Goal: Communication & Community: Answer question/provide support

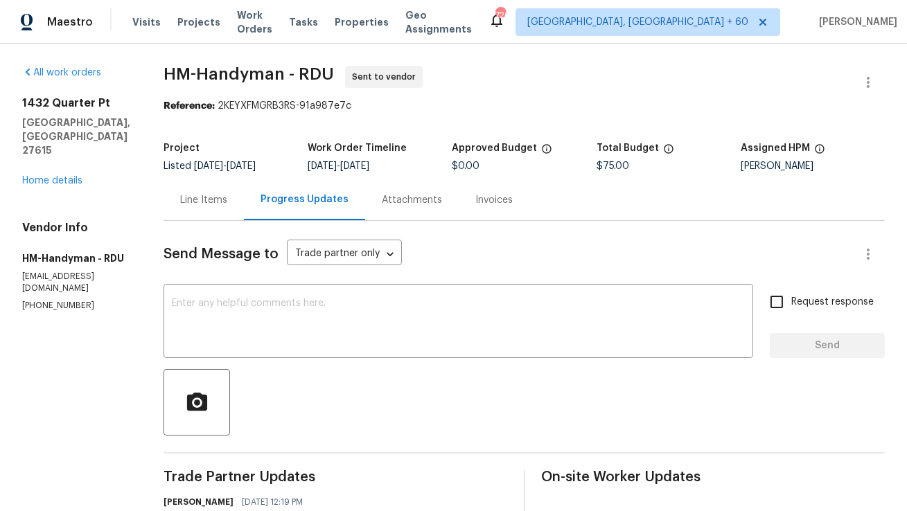
scroll to position [8, 0]
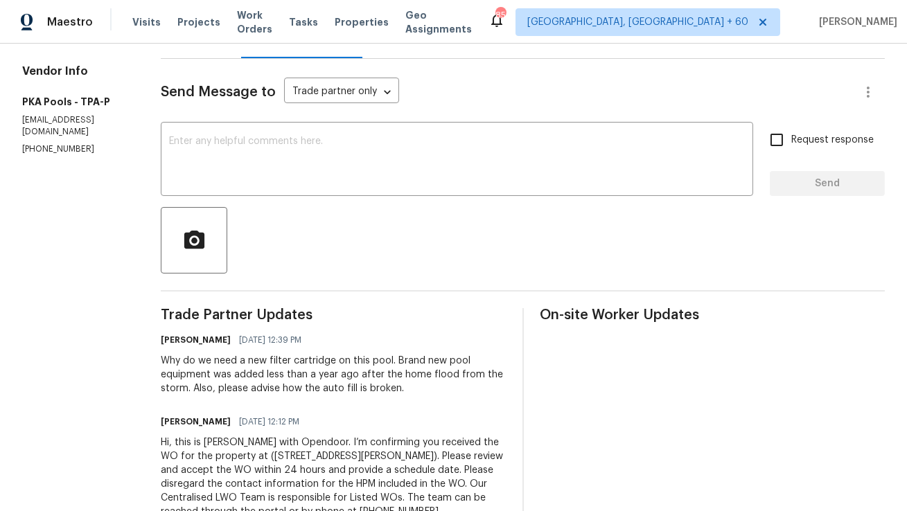
scroll to position [175, 0]
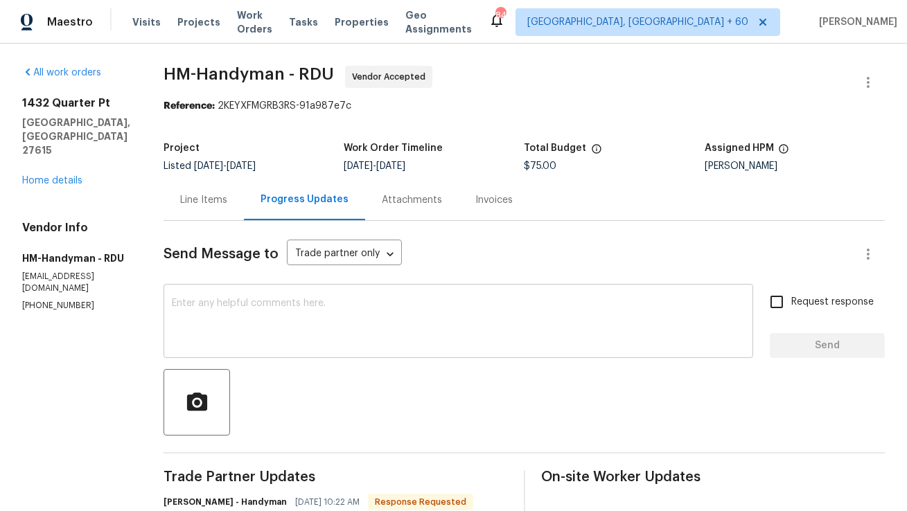
click at [271, 320] on textarea at bounding box center [458, 323] width 573 height 49
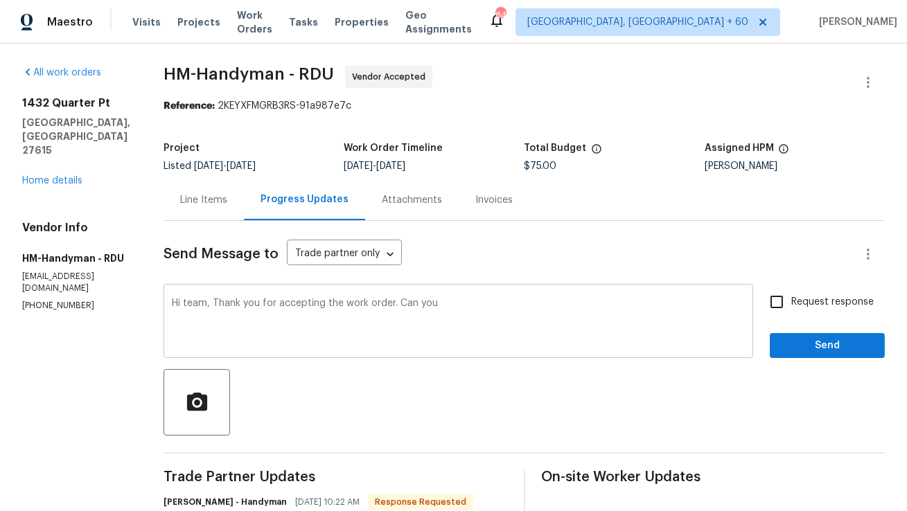
drag, startPoint x: 411, startPoint y: 299, endPoint x: 499, endPoint y: 302, distance: 88.1
click at [501, 301] on div "Hi team, Thank you for accepting the work order. Can you x ​" at bounding box center [459, 323] width 590 height 71
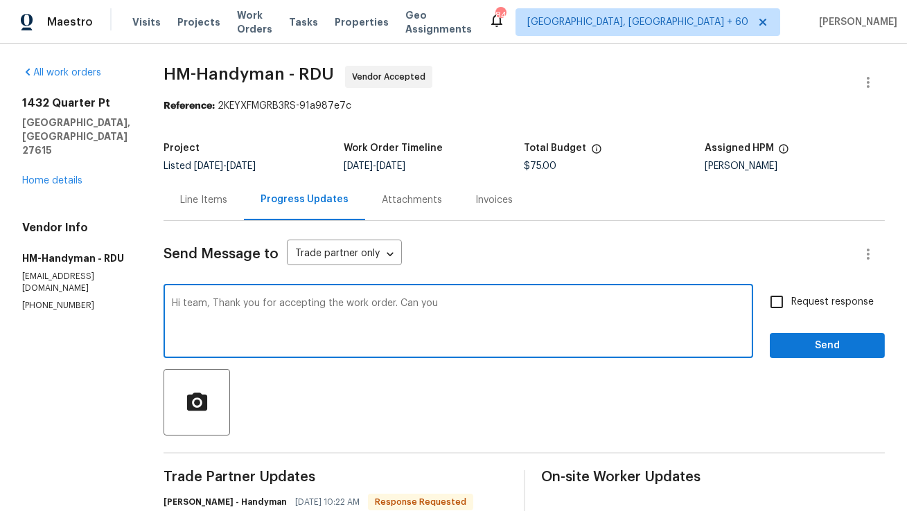
click at [499, 302] on textarea "Hi team, Thank you for accepting the work order. Can you" at bounding box center [458, 323] width 573 height 49
drag, startPoint x: 409, startPoint y: 304, endPoint x: 470, endPoint y: 304, distance: 61.0
click at [470, 304] on textarea "Hi team, Thank you for accepting the work order. Can you" at bounding box center [458, 323] width 573 height 49
type textarea "Hi team, Thank you for accepting the work order. Kindly provide me a schedule d…"
click at [781, 307] on input "Request response" at bounding box center [776, 302] width 29 height 29
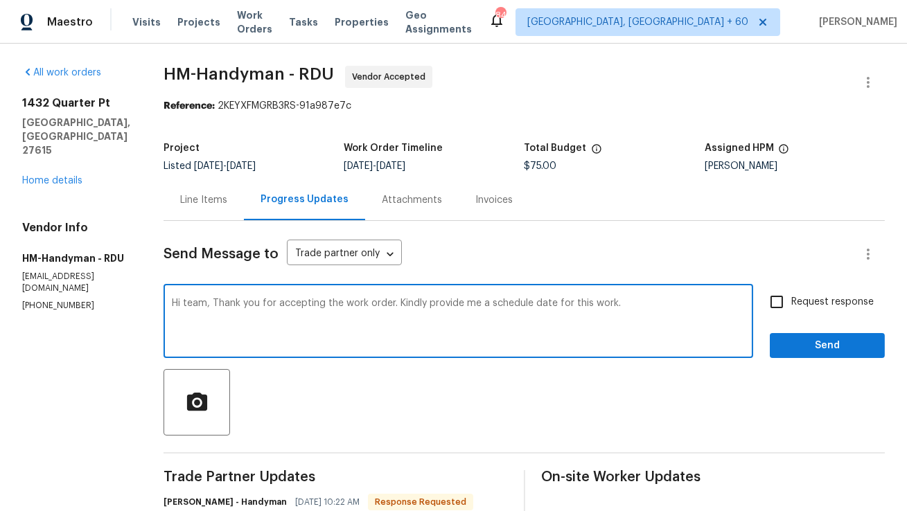
checkbox input "true"
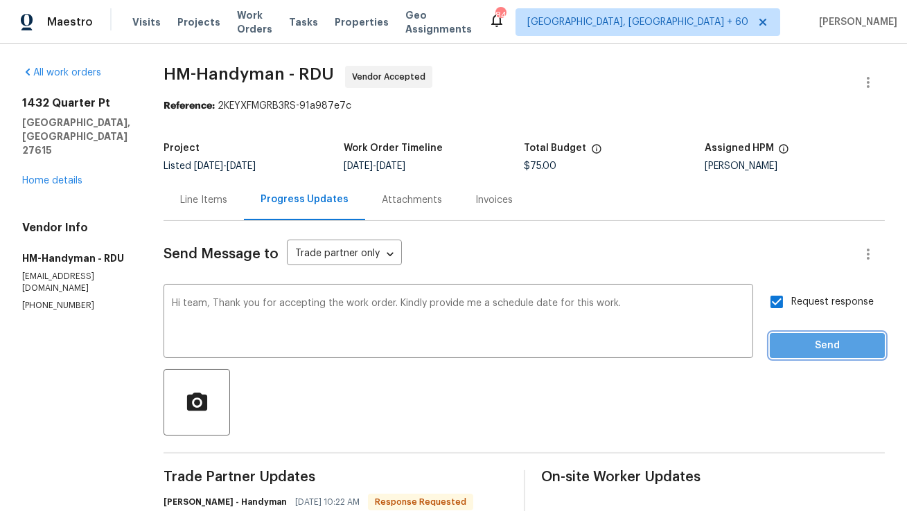
click at [798, 348] on span "Send" at bounding box center [827, 345] width 93 height 17
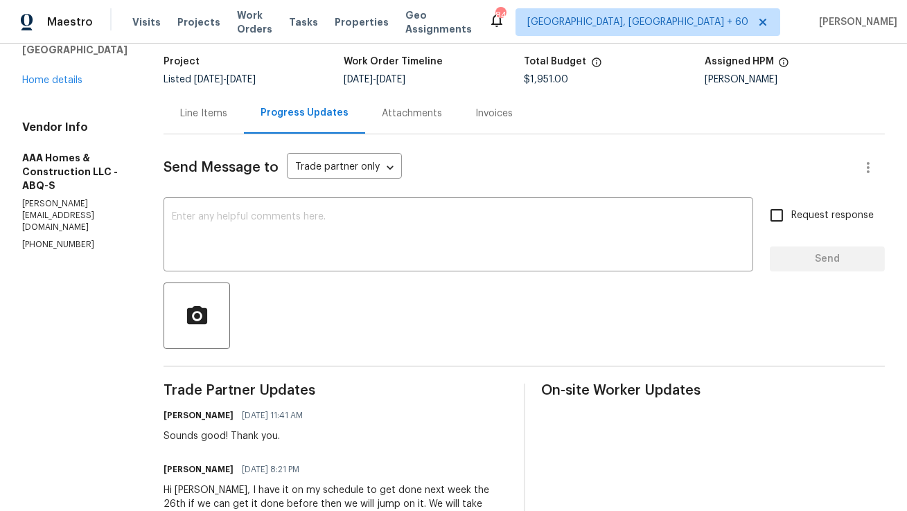
scroll to position [80, 0]
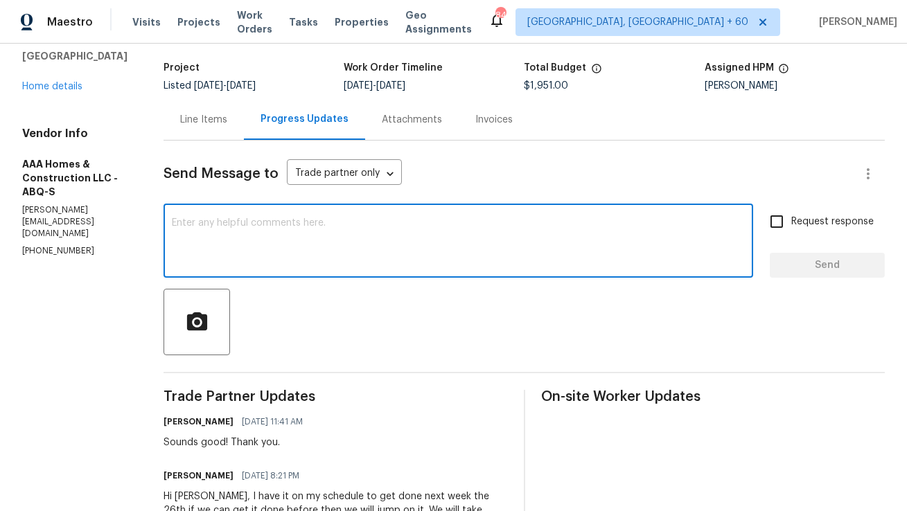
click at [391, 228] on textarea at bounding box center [458, 242] width 573 height 49
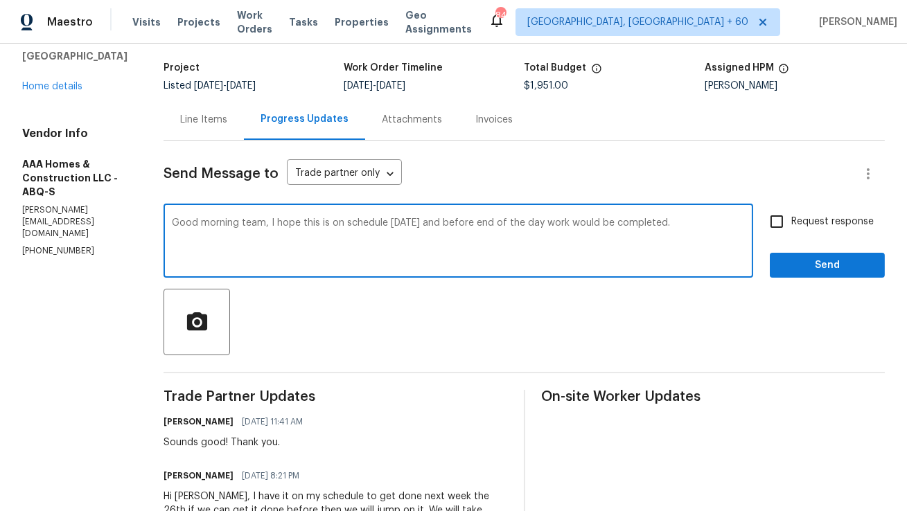
paste textarea "Team, I hope everything is on schedule for today. Please ensure the work is com…"
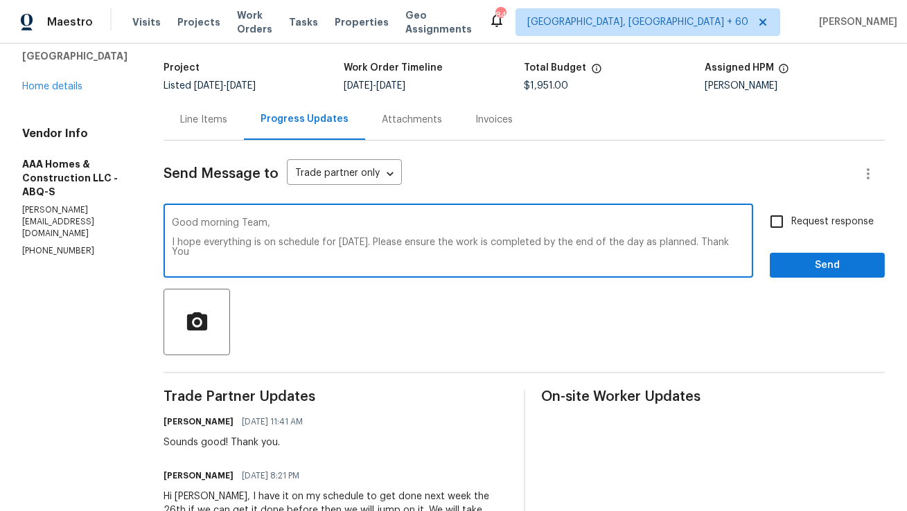
type textarea "Good morning Team, I hope everything is on schedule for today. Please ensure th…"
click at [782, 223] on input "Request response" at bounding box center [776, 221] width 29 height 29
checkbox input "true"
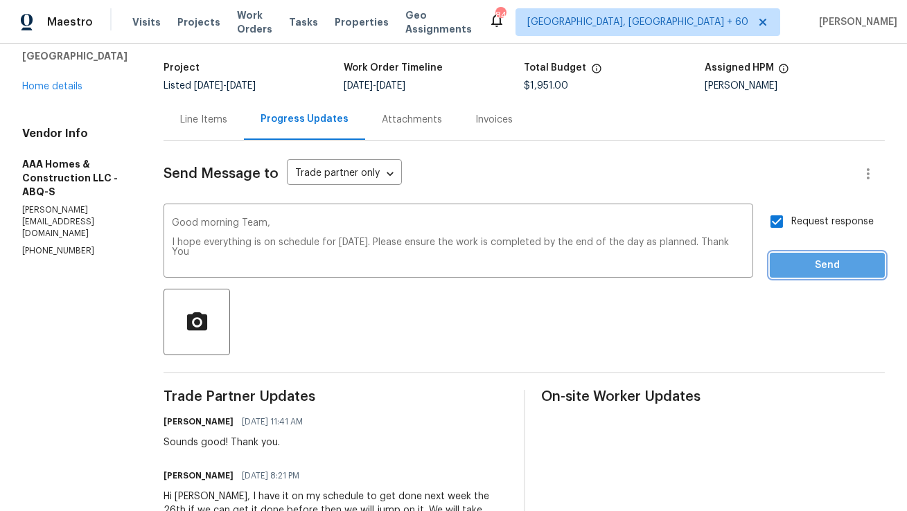
click at [805, 272] on span "Send" at bounding box center [827, 265] width 93 height 17
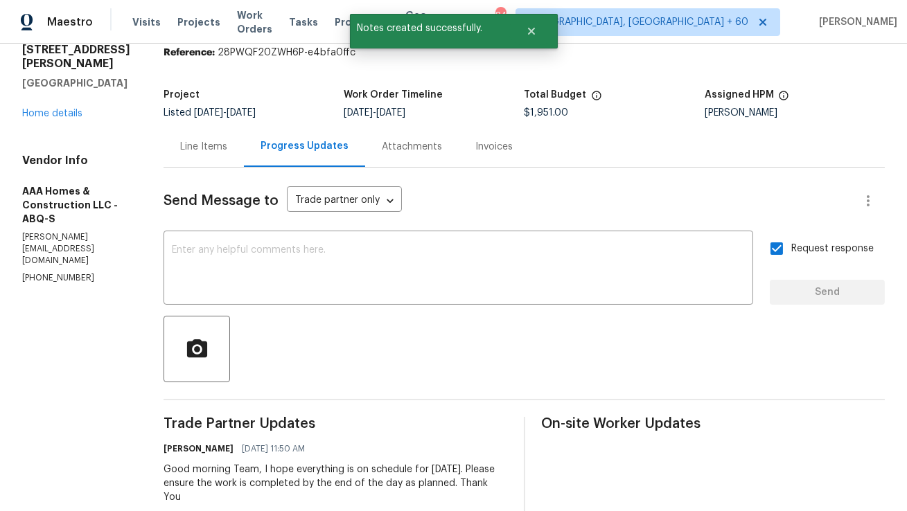
scroll to position [0, 0]
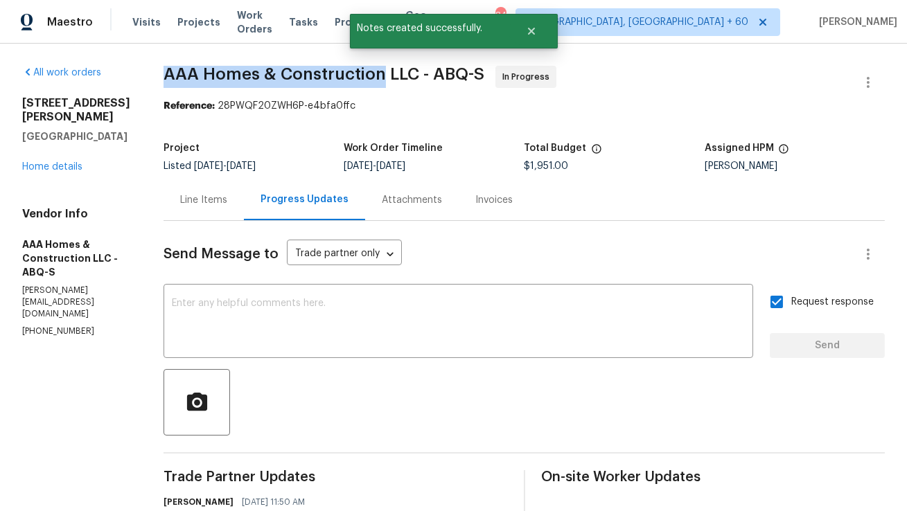
copy span "AAA Homes & Construction"
drag, startPoint x: 164, startPoint y: 71, endPoint x: 379, endPoint y: 69, distance: 215.5
click at [379, 69] on span "AAA Homes & Construction LLC - ABQ-S" at bounding box center [324, 74] width 321 height 17
